Goal: Task Accomplishment & Management: Manage account settings

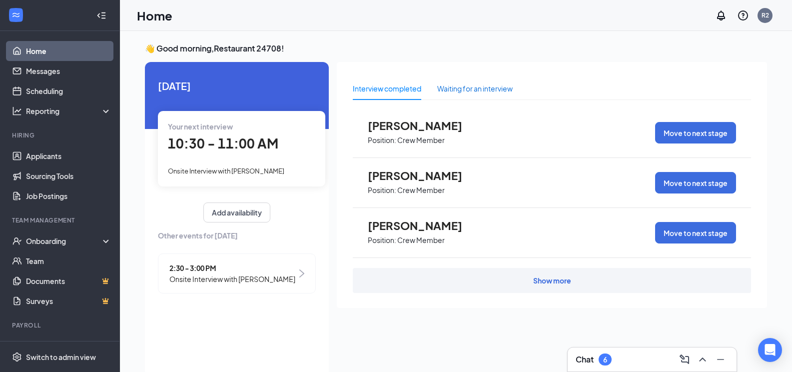
click at [463, 90] on div "Waiting for an interview" at bounding box center [474, 88] width 75 height 11
click at [547, 275] on div "Show more" at bounding box center [552, 280] width 38 height 10
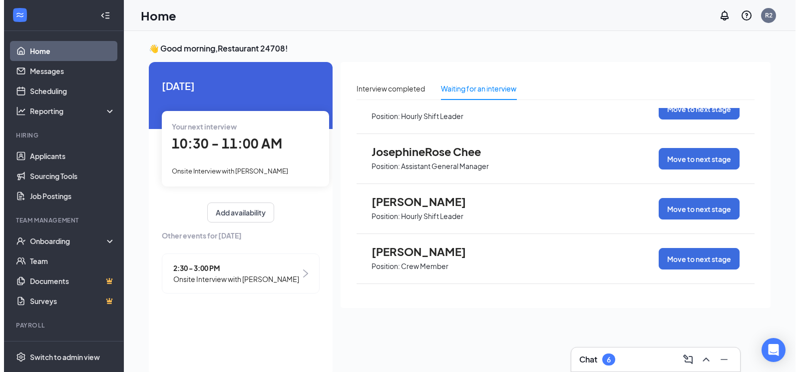
scroll to position [200, 0]
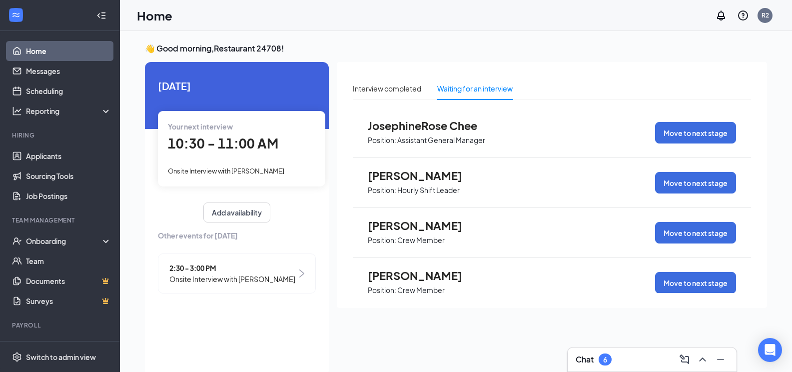
click at [419, 229] on span "[PERSON_NAME]" at bounding box center [423, 225] width 110 height 13
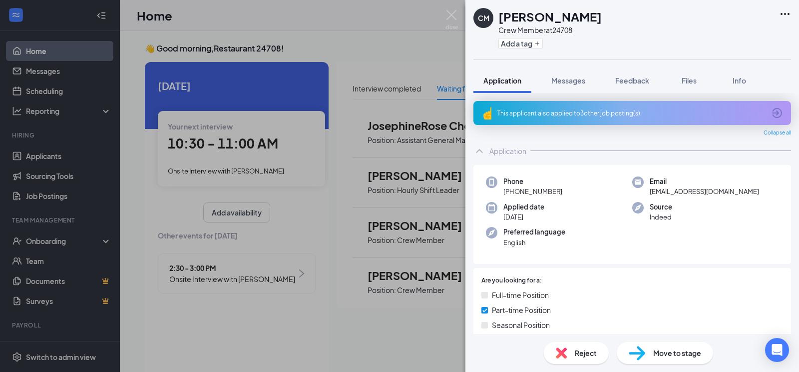
click at [334, 220] on div "CM [PERSON_NAME] Crew Member at 24708 Add a tag Application Messages Feedback F…" at bounding box center [399, 186] width 799 height 372
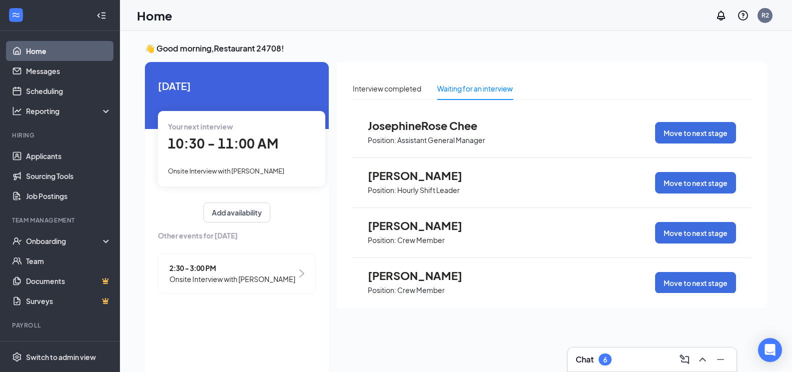
click at [425, 278] on span "[PERSON_NAME]" at bounding box center [423, 275] width 110 height 13
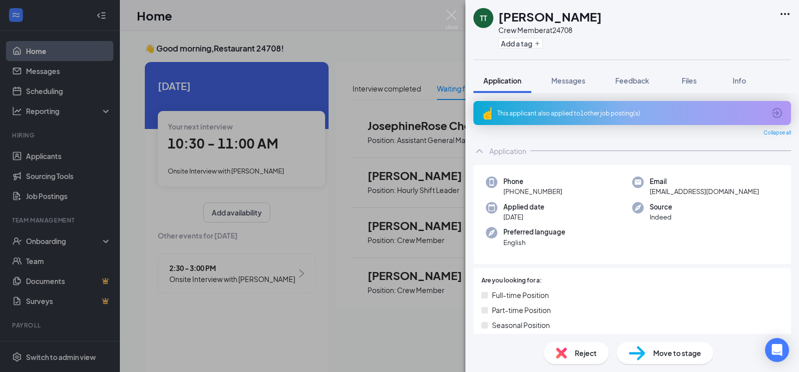
click at [371, 238] on div "TT [PERSON_NAME] Crew Member at 24708 Add a tag Application Messages Feedback F…" at bounding box center [399, 186] width 799 height 372
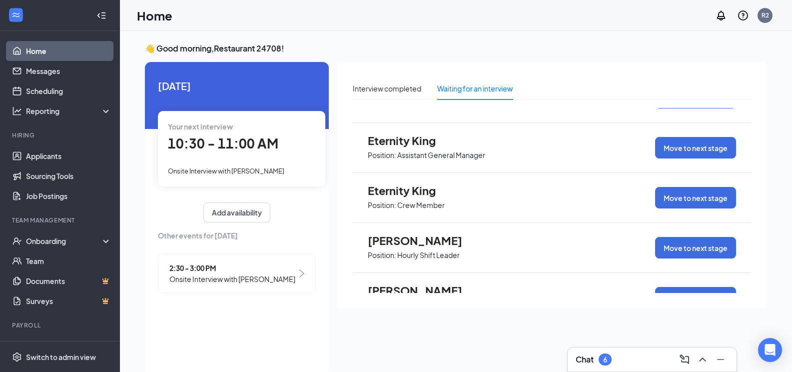
scroll to position [415, 0]
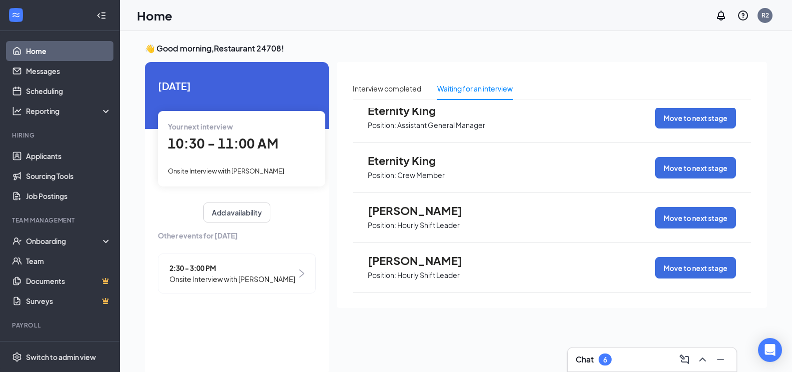
click at [417, 269] on span "Position: Hourly Shift Leader" at bounding box center [423, 274] width 110 height 15
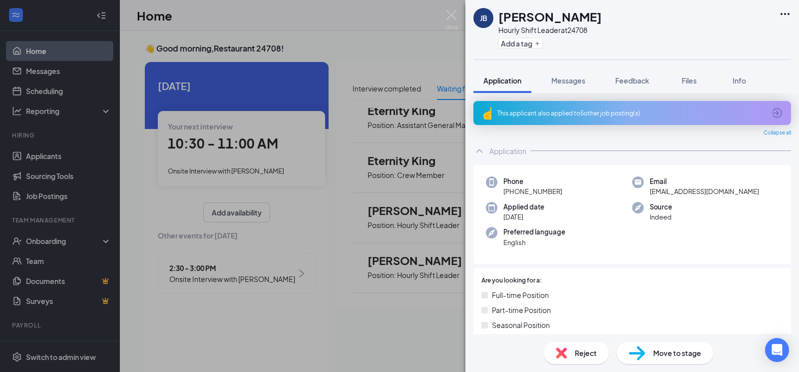
click at [416, 27] on div "[PERSON_NAME] Hourly Shift Leader at 24708 Add a tag Application Messages Feedb…" at bounding box center [399, 186] width 799 height 372
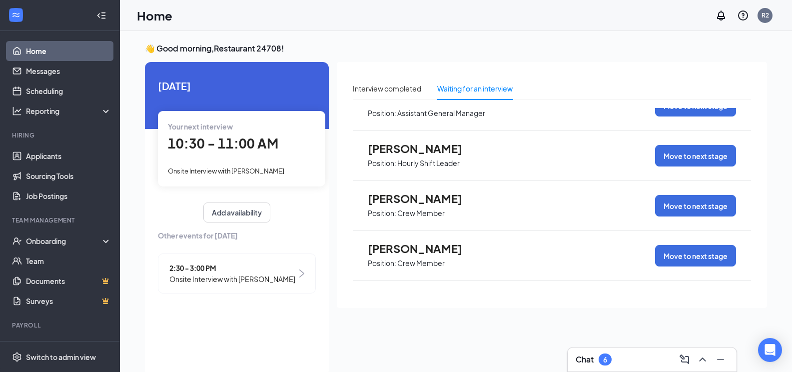
scroll to position [250, 0]
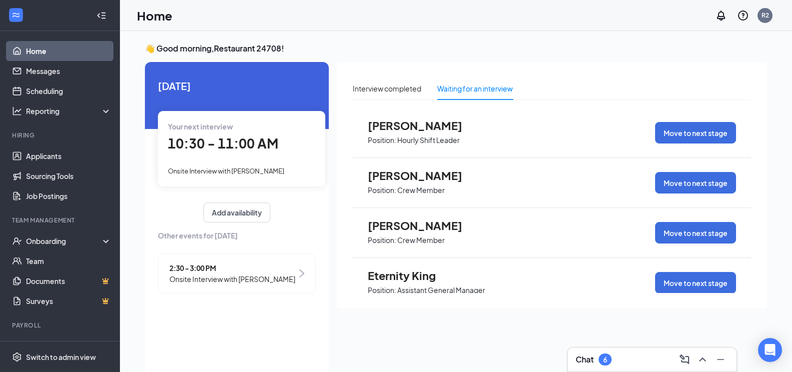
click at [435, 135] on p "Hourly Shift Leader" at bounding box center [428, 139] width 62 height 9
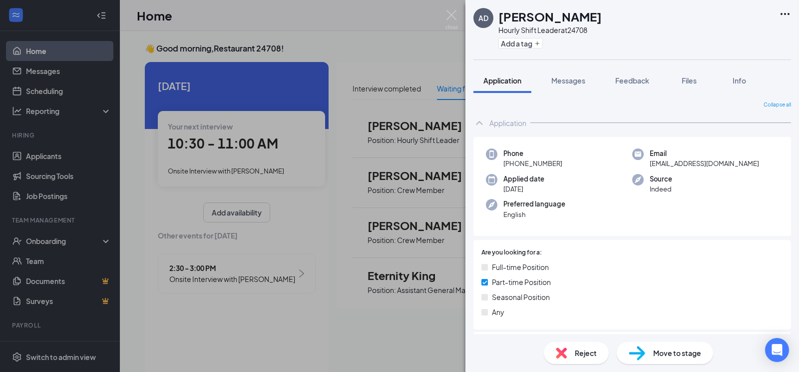
click at [330, 169] on div "AD [PERSON_NAME] Hourly Shift Leader at 24708 Add a tag Application Messages Fe…" at bounding box center [399, 186] width 799 height 372
